Goal: Task Accomplishment & Management: Manage account settings

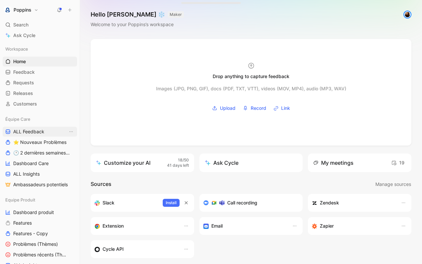
click at [43, 133] on span "ALL Feedback" at bounding box center [28, 131] width 31 height 7
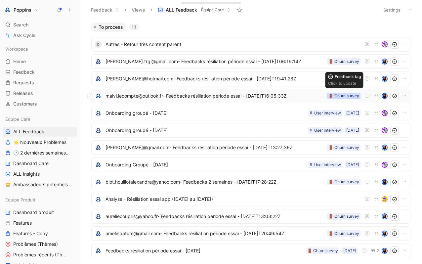
scroll to position [6, 0]
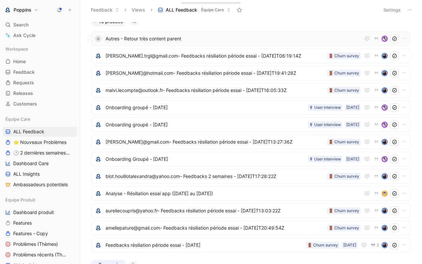
click at [239, 41] on span "Autres - Retour très content parent" at bounding box center [233, 39] width 255 height 8
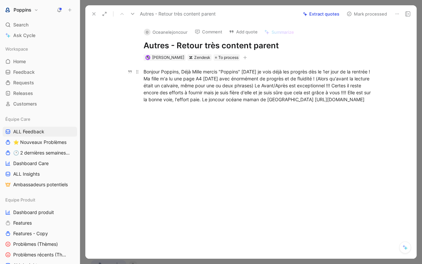
drag, startPoint x: 258, startPoint y: 107, endPoint x: 141, endPoint y: 102, distance: 117.6
click at [141, 102] on p "Bonjour Poppins, Déjà Mille mercis "Poppins" [DATE] je vois déjà les progrès dè…" at bounding box center [258, 85] width 254 height 39
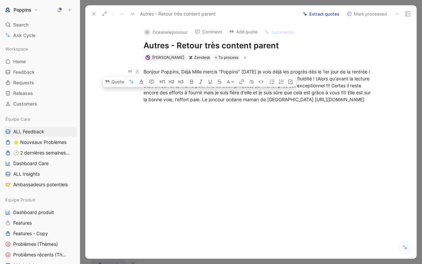
click at [148, 103] on div "Bonjour Poppins, Déjà Mille mercis "Poppins" [DATE] je vois déjà les progrès dè…" at bounding box center [258, 85] width 229 height 35
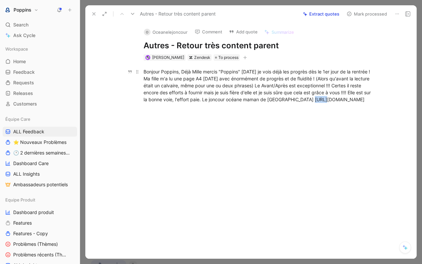
click at [148, 103] on div "Bonjour Poppins, Déjà Mille mercis "Poppins" [DATE] je vois déjà les progrès dè…" at bounding box center [258, 85] width 229 height 35
click at [150, 103] on div "Bonjour Poppins, Déjà Mille mercis "Poppins" [DATE] je vois déjà les progrès dè…" at bounding box center [258, 85] width 229 height 35
drag, startPoint x: 142, startPoint y: 107, endPoint x: 260, endPoint y: 104, distance: 118.1
click at [260, 104] on p "Bonjour Poppins, Déjà Mille mercis "Poppins" [DATE] je vois déjà les progrès dè…" at bounding box center [258, 85] width 254 height 39
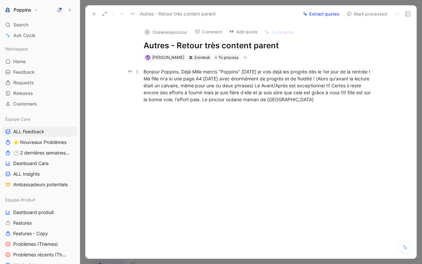
click at [145, 73] on div "Bonjour Poppins, Déjà Mille mercis "Poppins" [DATE] je vois déjà les progrès dè…" at bounding box center [258, 85] width 229 height 35
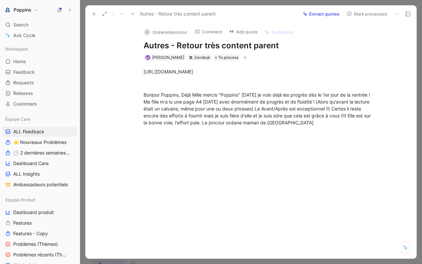
click at [243, 56] on icon "button" at bounding box center [245, 58] width 4 height 4
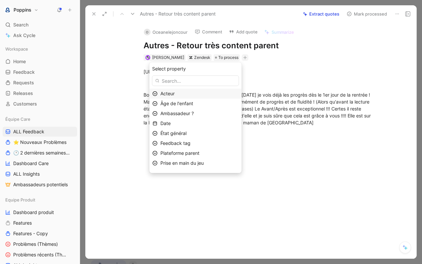
click at [204, 92] on div "Acteur" at bounding box center [199, 94] width 78 height 8
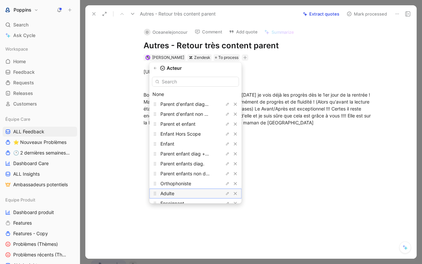
click at [195, 193] on div "Adulte" at bounding box center [185, 194] width 50 height 8
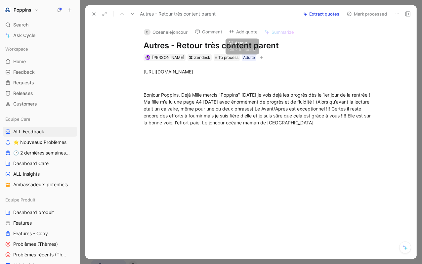
click at [260, 56] on icon "button" at bounding box center [262, 58] width 4 height 4
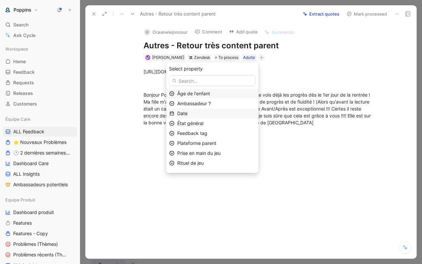
click at [204, 114] on div "Date" at bounding box center [216, 114] width 78 height 8
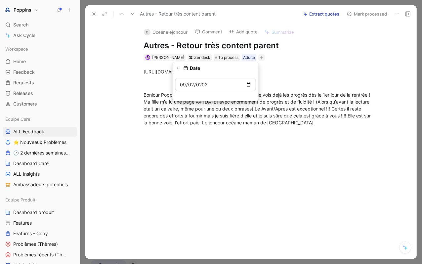
type input "[DATE]"
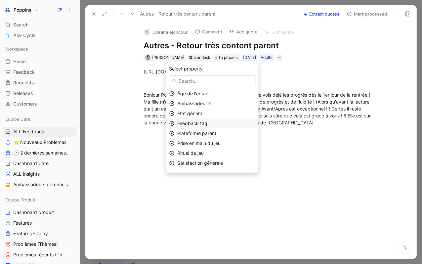
click at [205, 121] on span "Feedback tag" at bounding box center [192, 123] width 30 height 6
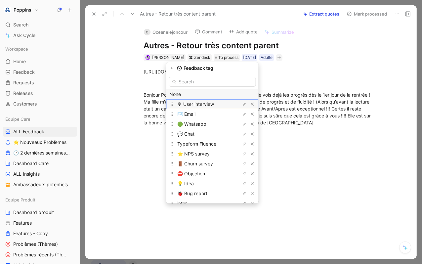
click at [205, 104] on span "🎙 User interview" at bounding box center [195, 104] width 37 height 6
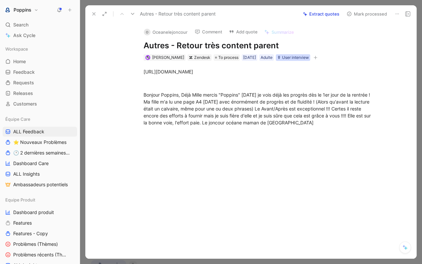
click at [293, 58] on div "🎙 User interview" at bounding box center [293, 57] width 32 height 7
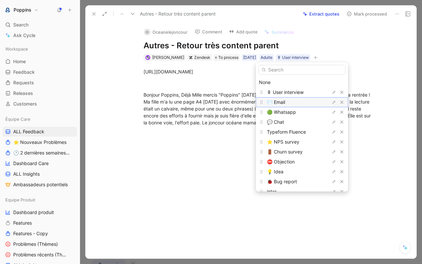
click at [294, 104] on div "✉️ Email" at bounding box center [292, 102] width 50 height 8
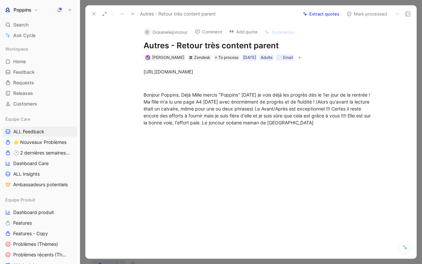
click at [302, 57] on icon "button" at bounding box center [300, 58] width 4 height 4
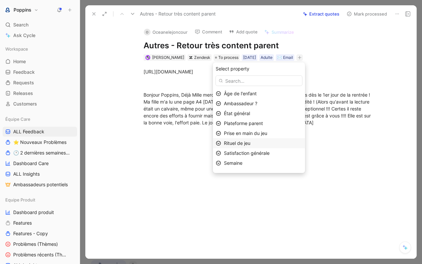
scroll to position [18, 0]
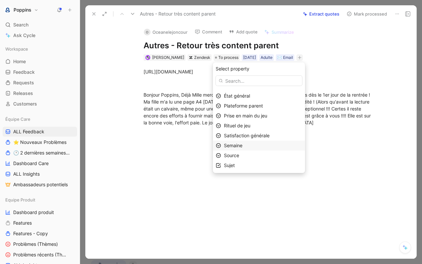
click at [243, 145] on span "Semaine" at bounding box center [233, 146] width 19 height 6
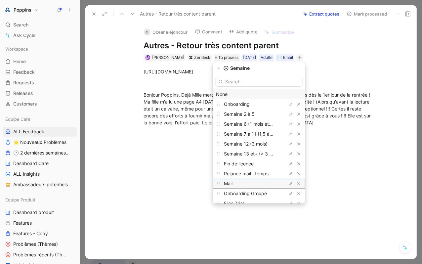
click at [256, 181] on div "Mail" at bounding box center [249, 184] width 50 height 8
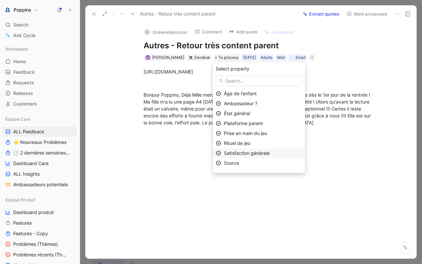
scroll to position [8, 0]
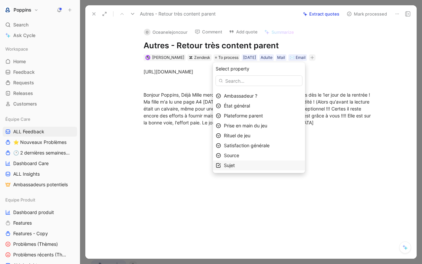
click at [264, 162] on div "Sujet" at bounding box center [263, 165] width 78 height 8
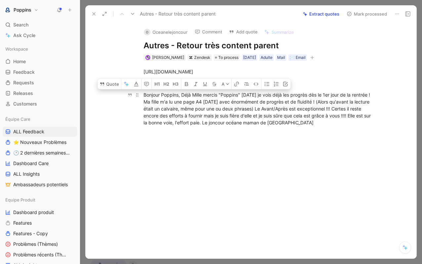
drag, startPoint x: 143, startPoint y: 95, endPoint x: 244, endPoint y: 121, distance: 104.9
click at [244, 121] on p "Bonjour Poppins, Déjà Mille mercis "Poppins" [DATE] je vois déjà les progrès dè…" at bounding box center [258, 108] width 254 height 39
click at [111, 82] on button "Quote" at bounding box center [109, 84] width 23 height 11
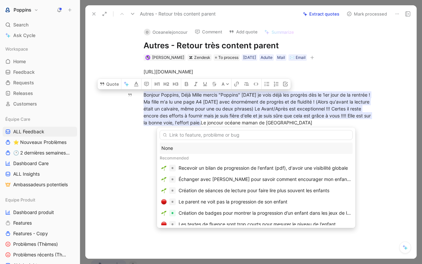
click at [189, 148] on div "None" at bounding box center [256, 148] width 190 height 8
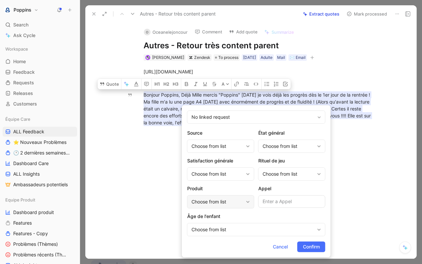
click at [211, 203] on div "Choose from list" at bounding box center [218, 202] width 52 height 8
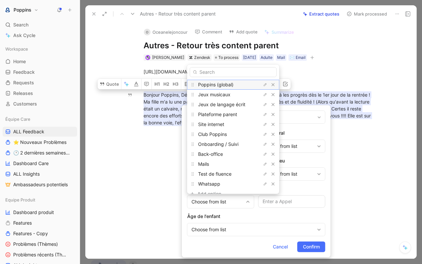
click at [218, 84] on span "Poppins (global)" at bounding box center [215, 85] width 35 height 6
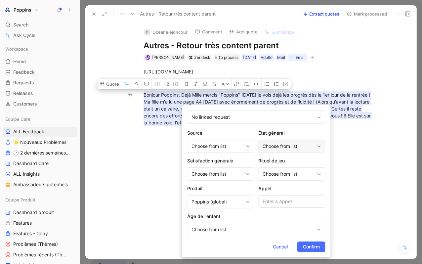
click at [304, 140] on div "Choose from list" at bounding box center [291, 146] width 67 height 13
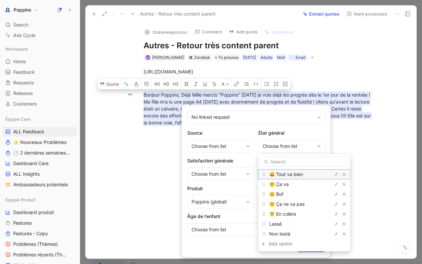
click at [296, 174] on span "😄 Tout va bien" at bounding box center [286, 174] width 34 height 6
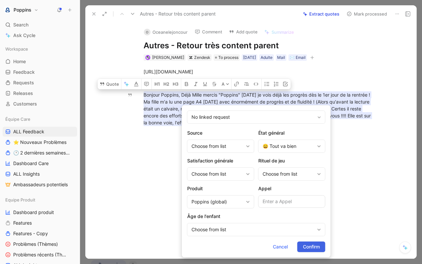
click at [313, 244] on span "Confirm" at bounding box center [311, 247] width 17 height 8
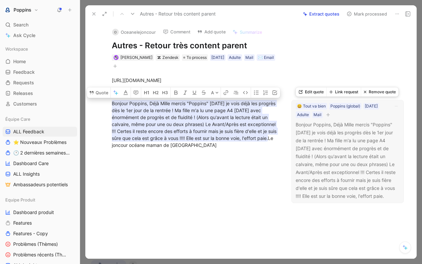
click at [327, 117] on button "button" at bounding box center [328, 114] width 7 height 7
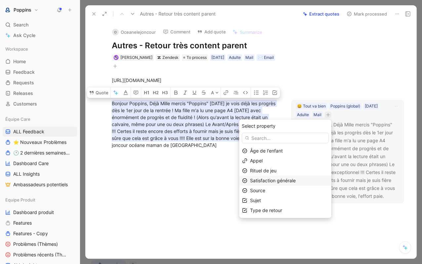
click at [277, 180] on span "Satisfaction générale" at bounding box center [273, 181] width 46 height 6
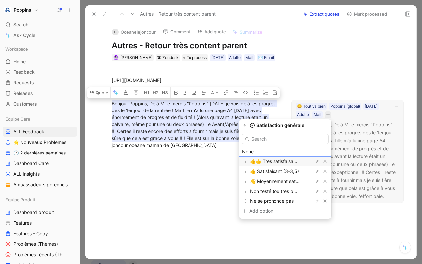
click at [278, 162] on span "👍👍 Très satisfaisant (>= 4))" at bounding box center [282, 161] width 64 height 6
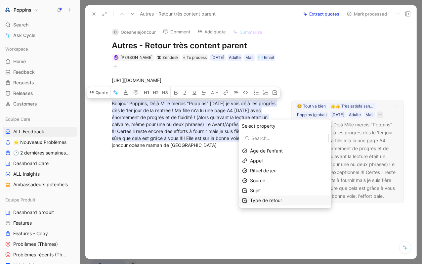
click at [274, 199] on span "Type de retour" at bounding box center [266, 201] width 32 height 6
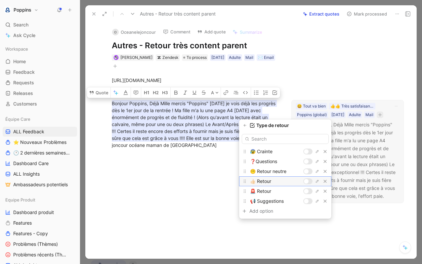
click at [307, 182] on div at bounding box center [306, 181] width 5 height 5
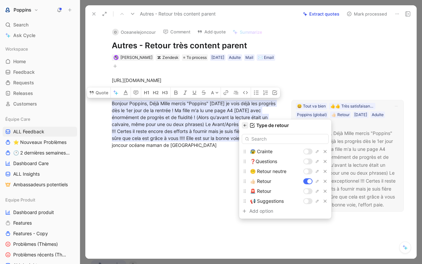
click at [247, 127] on icon "button" at bounding box center [245, 125] width 4 height 4
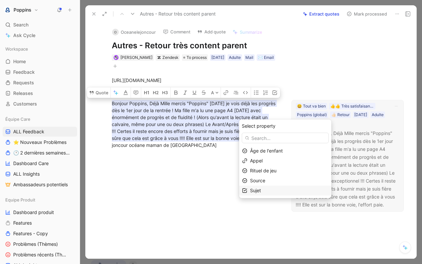
click at [261, 192] on span "Sujet" at bounding box center [255, 191] width 11 height 6
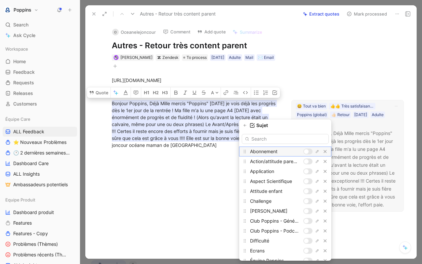
click at [309, 152] on div at bounding box center [307, 152] width 9 height 6
click at [308, 152] on div at bounding box center [309, 151] width 5 height 5
click at [303, 140] on input "text" at bounding box center [285, 139] width 87 height 10
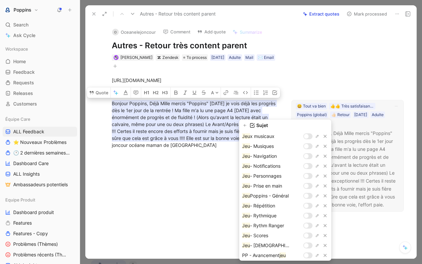
scroll to position [196, 0]
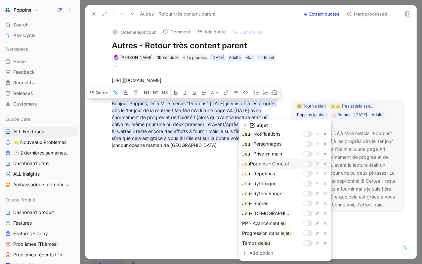
type input "jeu"
click at [309, 163] on div at bounding box center [307, 164] width 9 height 6
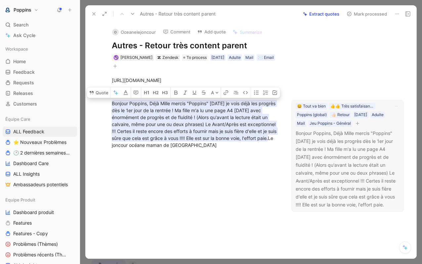
click at [186, 179] on div at bounding box center [195, 195] width 192 height 79
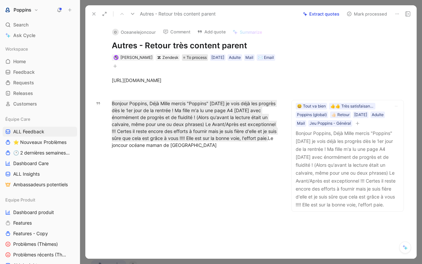
click at [191, 56] on span "To process" at bounding box center [197, 57] width 20 height 7
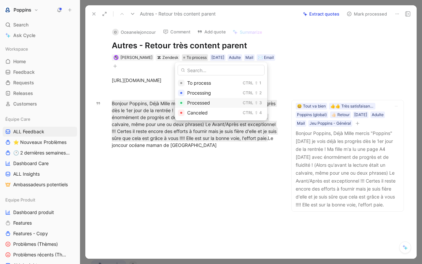
click at [194, 100] on span "Processed" at bounding box center [198, 103] width 23 height 6
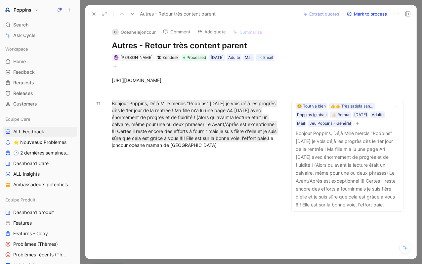
click at [95, 13] on icon at bounding box center [93, 13] width 5 height 5
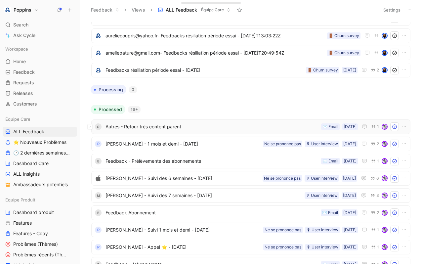
scroll to position [164, 0]
click at [221, 123] on span "Autres - Retour très content parent" at bounding box center [212, 126] width 213 height 8
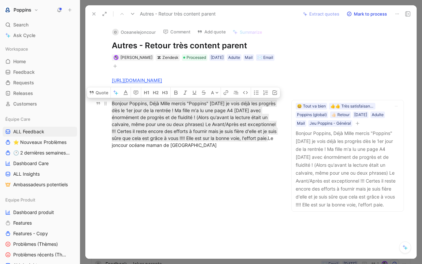
drag, startPoint x: 112, startPoint y: 102, endPoint x: 225, endPoint y: 143, distance: 119.6
click at [225, 143] on div "Bonjour Poppins, Déjà Mille mercis "Poppins" [DATE] je vois déjà les progrès dè…" at bounding box center [195, 124] width 167 height 49
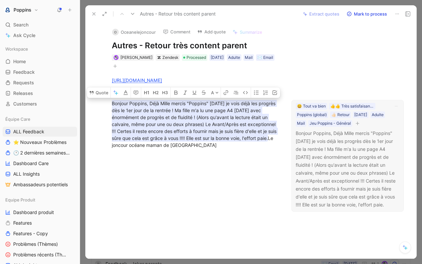
copy div "Bonjour Poppins, Déjà Mille mercis "Poppins" [DATE] je vois déjà les progrès dè…"
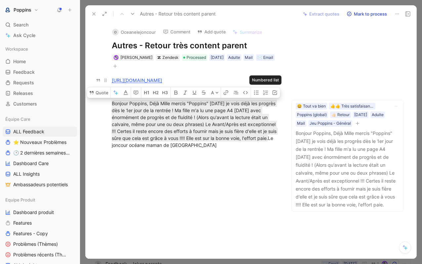
click at [261, 78] on div "[URL][DOMAIN_NAME]" at bounding box center [195, 80] width 167 height 7
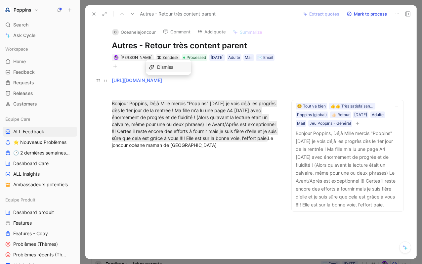
drag, startPoint x: 232, startPoint y: 79, endPoint x: 111, endPoint y: 79, distance: 121.4
click at [111, 79] on p "[URL][DOMAIN_NAME]" at bounding box center [195, 80] width 192 height 11
copy link "[URL][DOMAIN_NAME]"
click at [97, 18] on button at bounding box center [93, 13] width 9 height 9
